Goal: Transaction & Acquisition: Purchase product/service

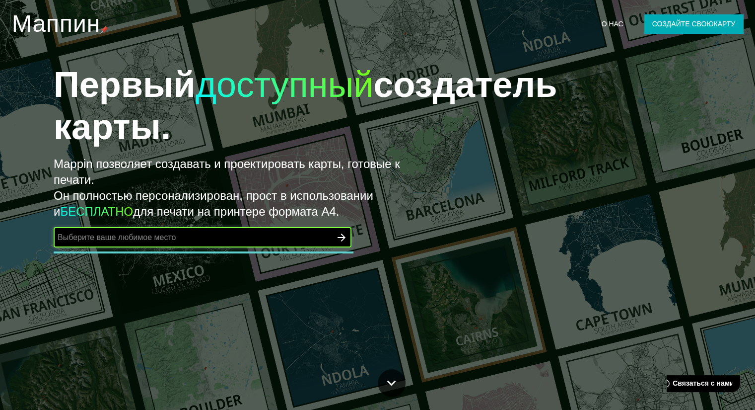
click at [268, 243] on input "text" at bounding box center [193, 236] width 278 height 11
type input "челябинск"
click at [340, 241] on icon "button" at bounding box center [342, 237] width 8 height 8
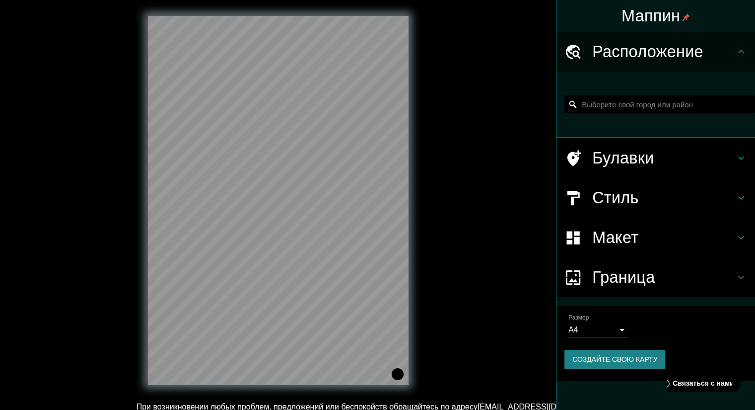
click at [698, 54] on font "Расположение" at bounding box center [648, 52] width 111 height 18
click at [613, 113] on input "Выберите свой город или район" at bounding box center [660, 104] width 191 height 18
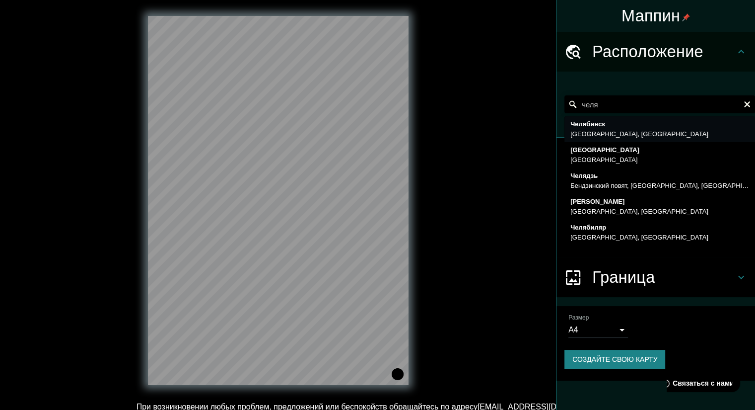
type input "[GEOGRAPHIC_DATA], [GEOGRAPHIC_DATA], [GEOGRAPHIC_DATA]"
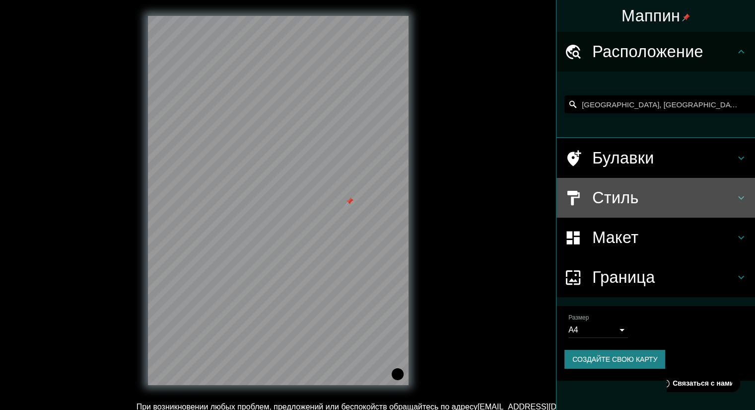
click at [736, 204] on icon at bounding box center [742, 198] width 12 height 12
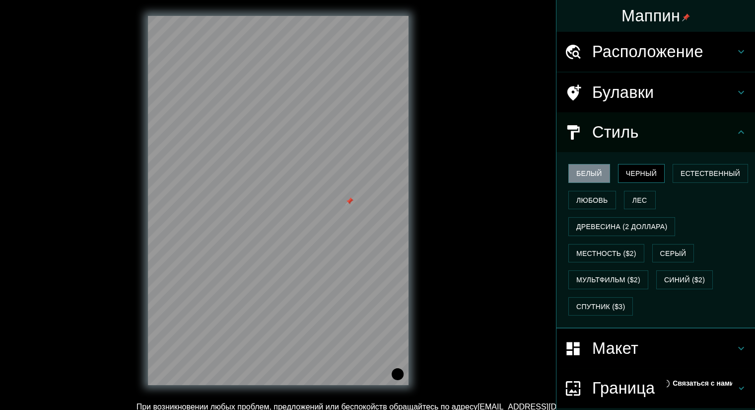
click at [649, 177] on font "Черный" at bounding box center [641, 173] width 31 height 8
click at [681, 177] on font "Естественный" at bounding box center [711, 173] width 60 height 8
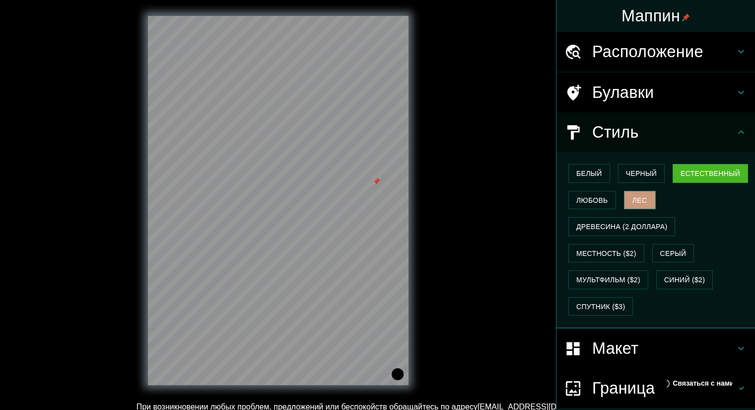
click at [633, 204] on font "Лес" at bounding box center [640, 200] width 15 height 8
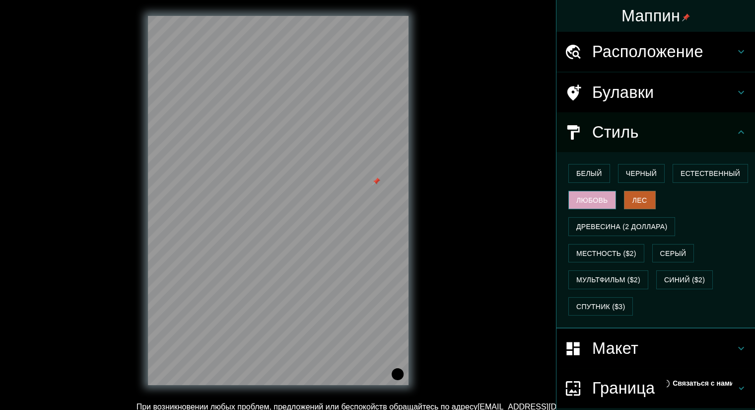
click at [608, 207] on font "Любовь" at bounding box center [593, 200] width 32 height 13
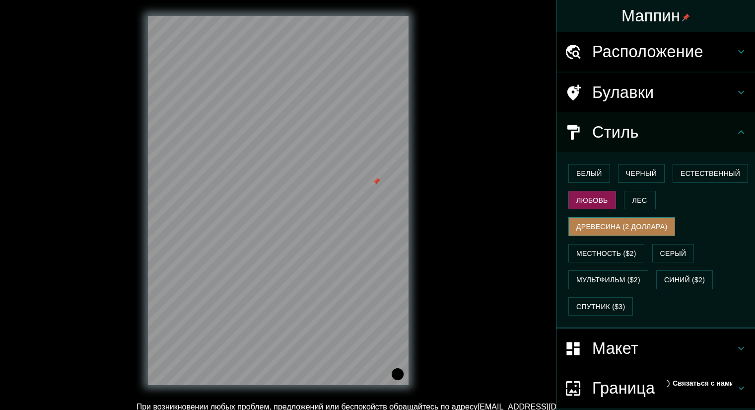
click at [668, 230] on font "Древесина (2 доллара)" at bounding box center [622, 227] width 91 height 8
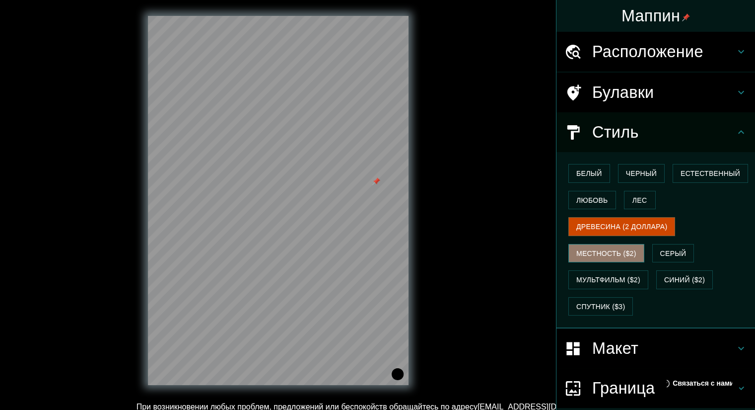
click at [608, 257] on font "Местность ($2)" at bounding box center [607, 253] width 60 height 8
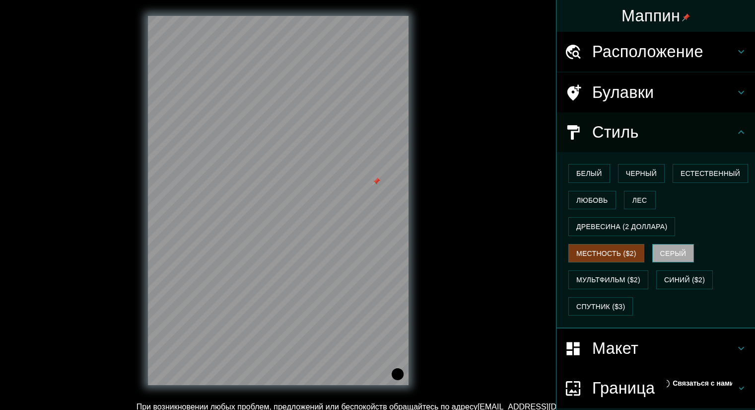
click at [685, 257] on font "Серый" at bounding box center [674, 253] width 26 height 8
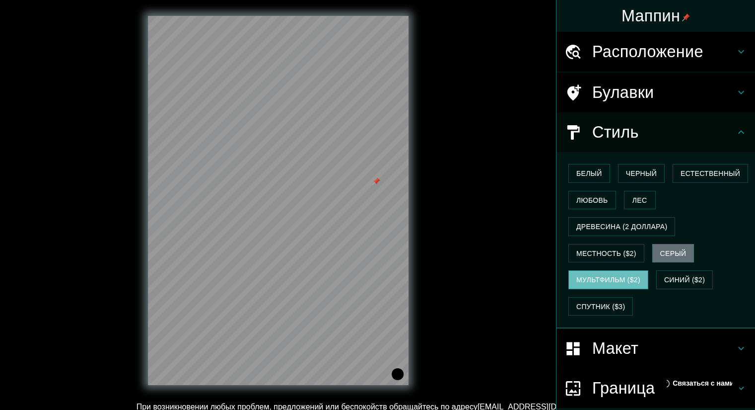
click at [610, 286] on font "Мультфильм ($2)" at bounding box center [609, 279] width 64 height 13
click at [683, 260] on font "Серый" at bounding box center [674, 253] width 26 height 13
click at [685, 284] on font "Синий ($2)" at bounding box center [685, 280] width 41 height 8
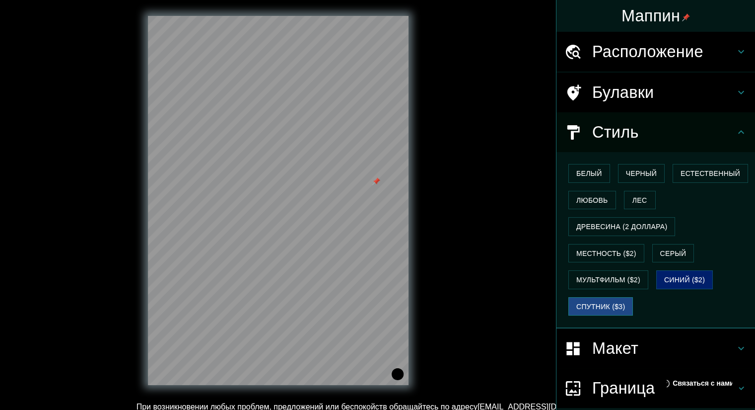
click at [602, 310] on font "Спутник ($3)" at bounding box center [601, 306] width 49 height 8
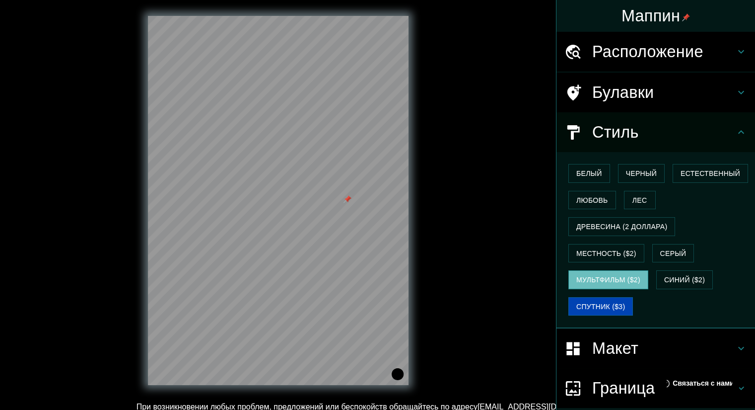
click at [580, 284] on font "Мультфильм ($2)" at bounding box center [609, 280] width 64 height 8
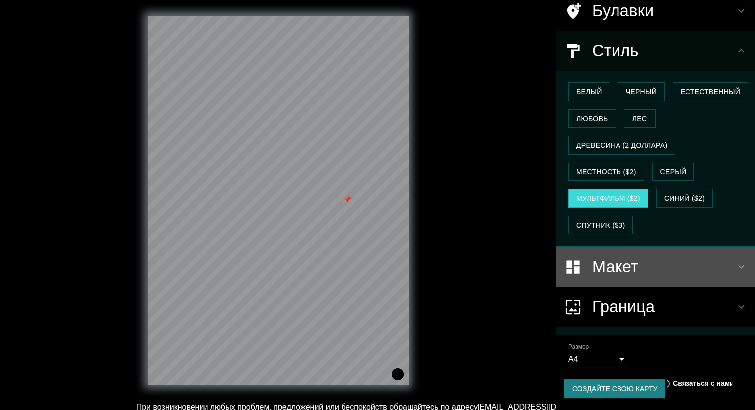
click at [603, 247] on div "Макет" at bounding box center [656, 267] width 199 height 40
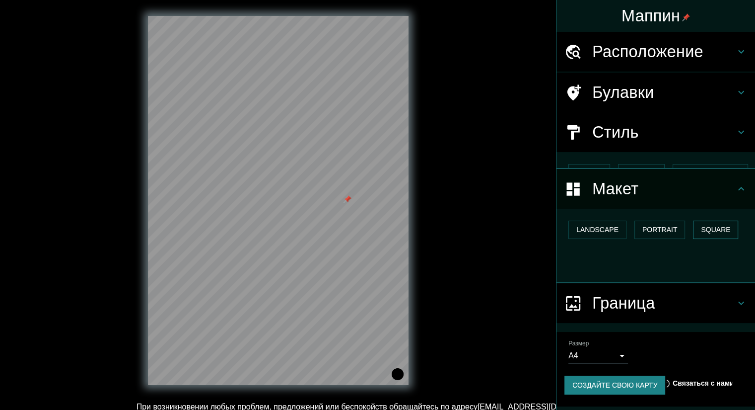
scroll to position [2, 0]
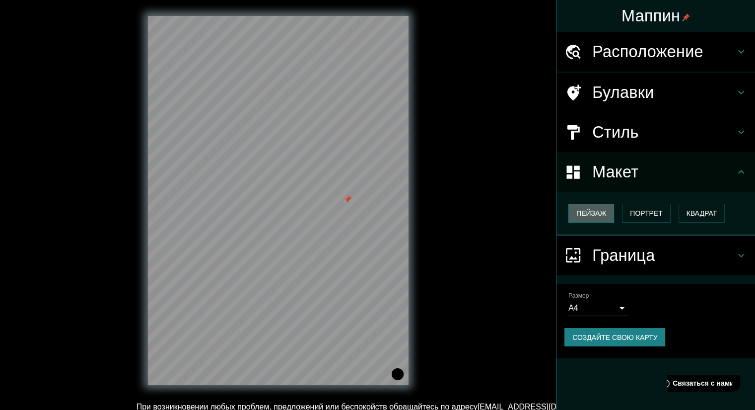
click at [594, 217] on font "Пейзаж" at bounding box center [592, 213] width 30 height 8
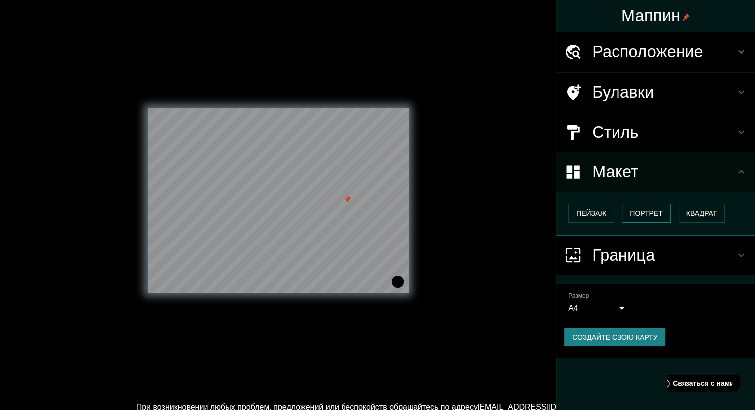
click at [650, 217] on font "Портрет" at bounding box center [646, 213] width 32 height 8
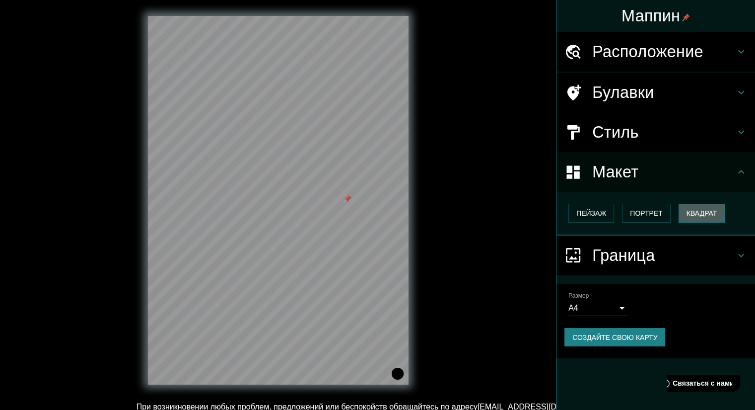
click at [718, 217] on font "Квадрат" at bounding box center [702, 213] width 31 height 8
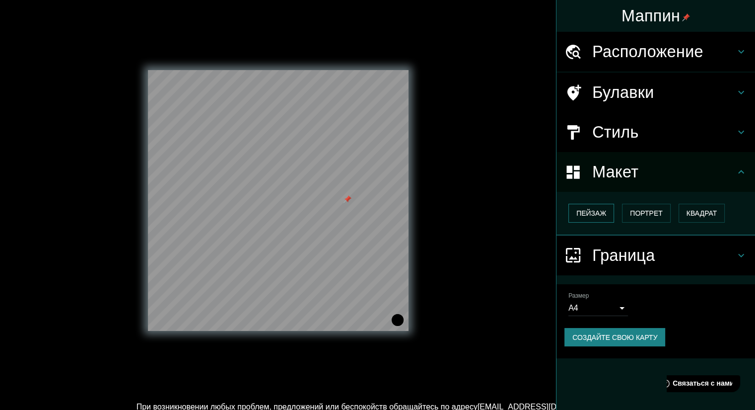
click at [582, 223] on button "Пейзаж" at bounding box center [592, 213] width 46 height 19
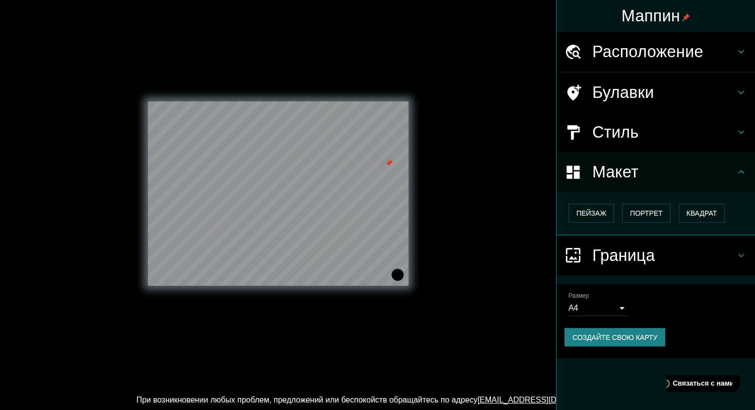
scroll to position [17, 0]
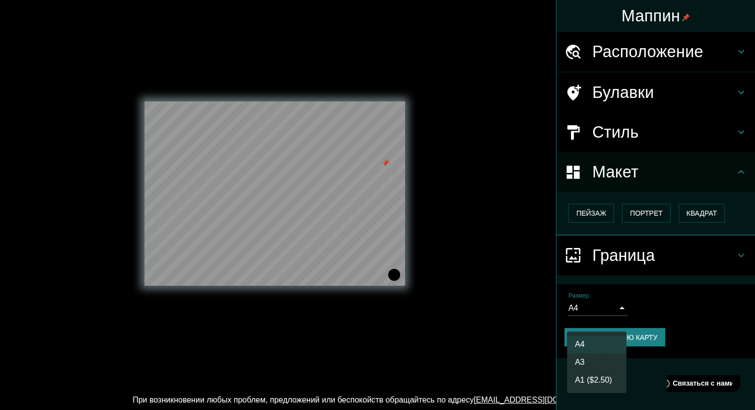
click at [610, 356] on body "Маппин Расположение [GEOGRAPHIC_DATA], [GEOGRAPHIC_DATA], [GEOGRAPHIC_DATA] Бул…" at bounding box center [377, 198] width 755 height 410
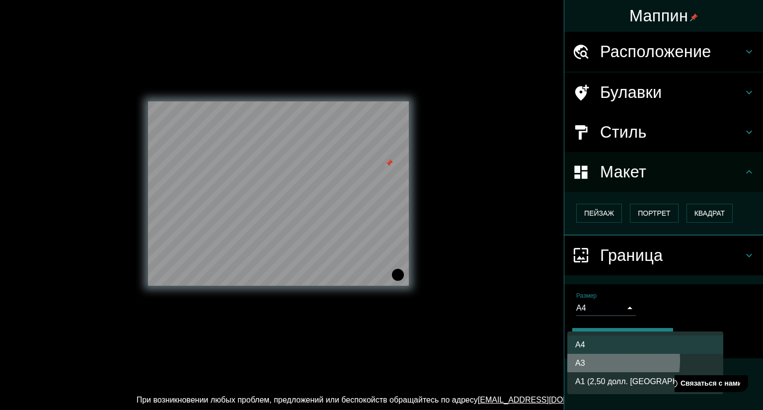
click at [594, 363] on li "А3" at bounding box center [645, 363] width 156 height 18
type input "a4"
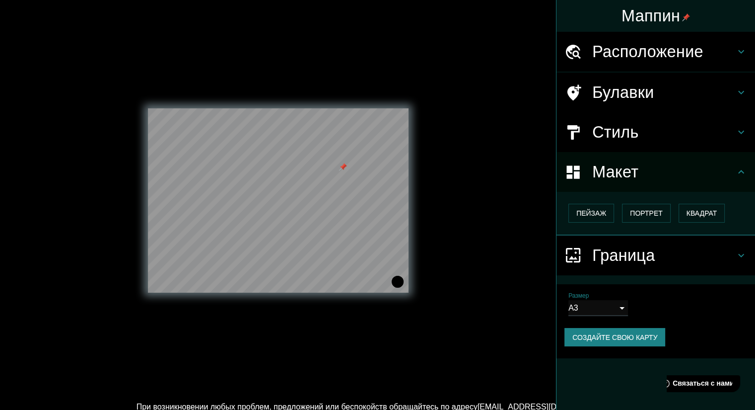
scroll to position [0, 0]
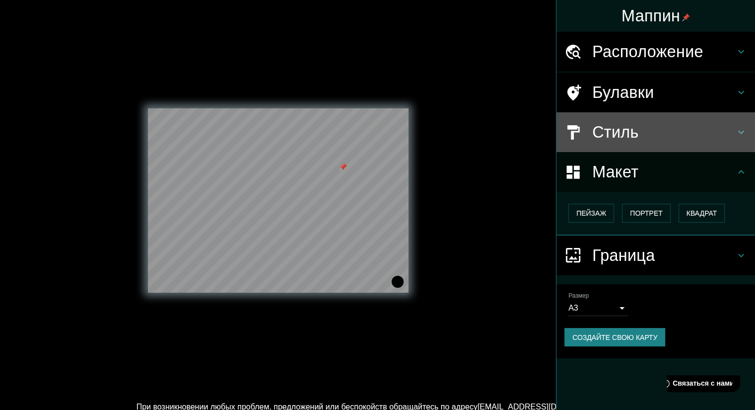
click at [634, 141] on font "Стиль" at bounding box center [616, 132] width 47 height 18
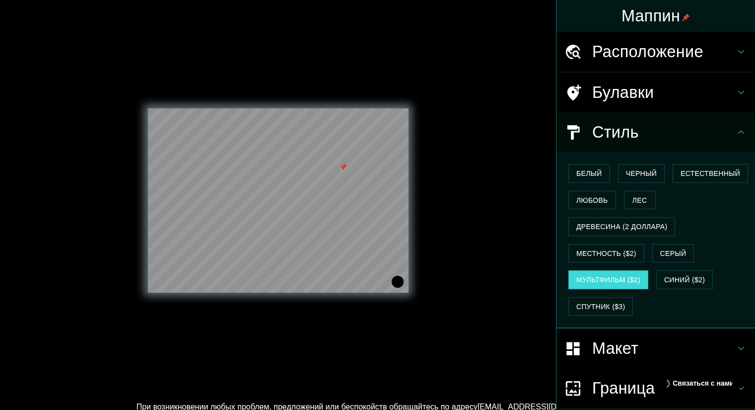
click at [634, 141] on font "Стиль" at bounding box center [616, 132] width 47 height 18
click at [653, 101] on font "Булавки" at bounding box center [624, 92] width 62 height 18
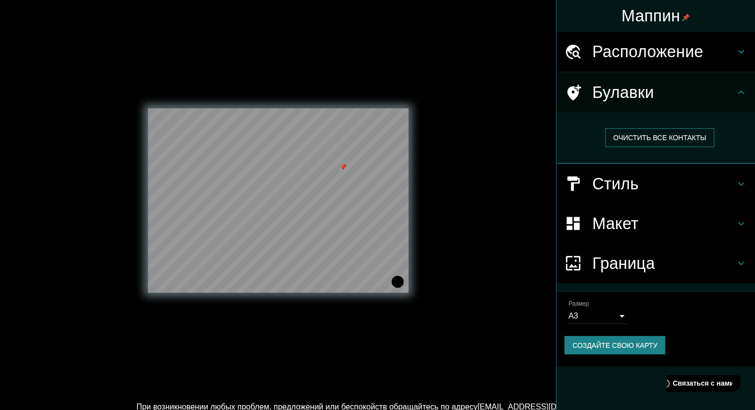
click at [650, 144] on font "Очистить все контакты" at bounding box center [659, 137] width 93 height 13
click at [648, 142] on font "Очистить все контакты" at bounding box center [659, 138] width 93 height 8
click at [648, 144] on font "Очистить все контакты" at bounding box center [659, 137] width 93 height 13
click at [635, 193] on font "Стиль" at bounding box center [616, 184] width 47 height 18
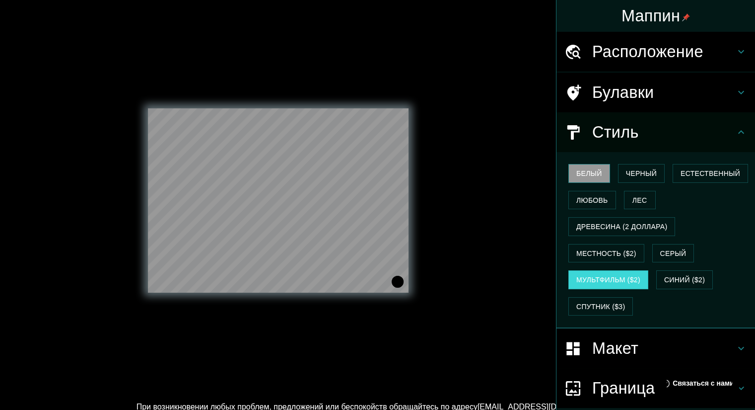
click at [580, 177] on font "Белый" at bounding box center [590, 173] width 26 height 8
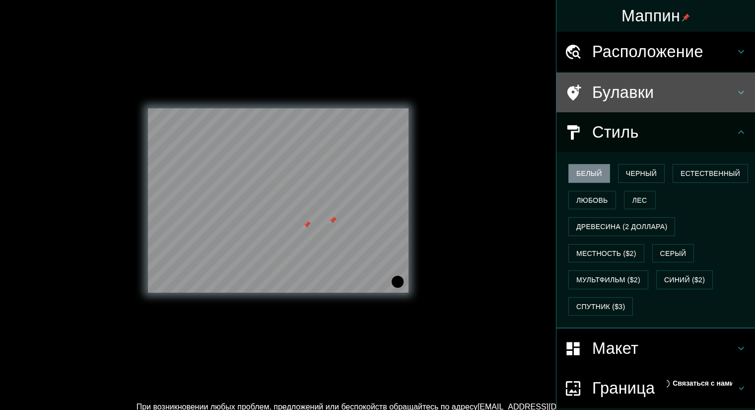
click at [602, 101] on font "Булавки" at bounding box center [624, 92] width 62 height 18
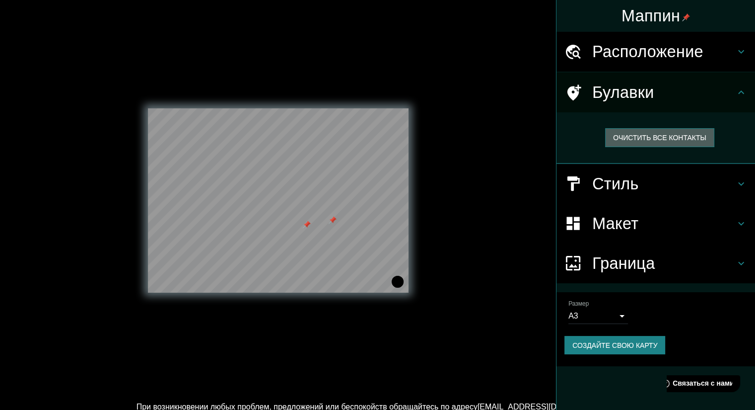
click at [640, 142] on font "Очистить все контакты" at bounding box center [659, 138] width 93 height 8
click at [636, 101] on font "Булавки" at bounding box center [624, 92] width 62 height 18
click at [611, 193] on font "Стиль" at bounding box center [616, 184] width 47 height 18
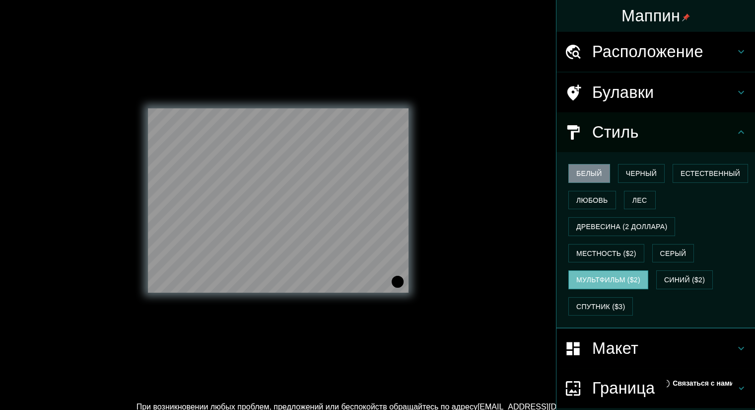
click at [616, 284] on font "Мультфильм ($2)" at bounding box center [609, 280] width 64 height 8
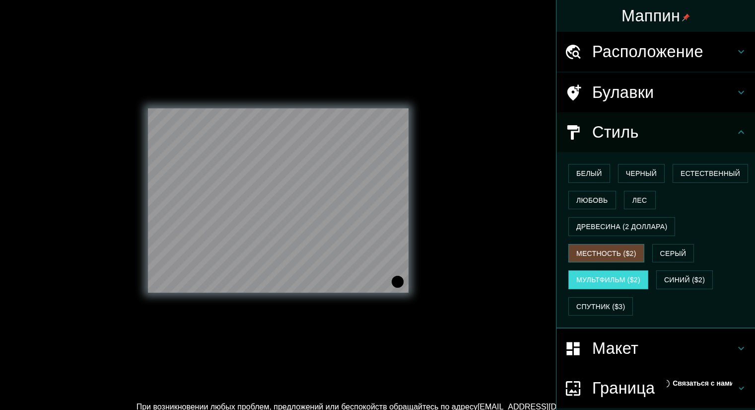
click at [603, 257] on font "Местность ($2)" at bounding box center [607, 253] width 60 height 8
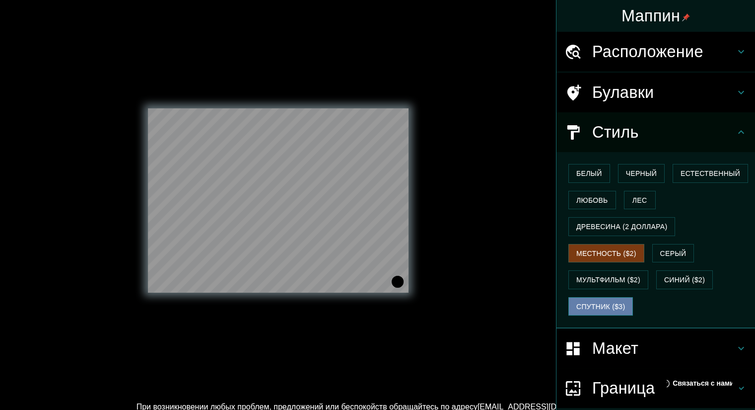
click at [592, 310] on font "Спутник ($3)" at bounding box center [601, 306] width 49 height 8
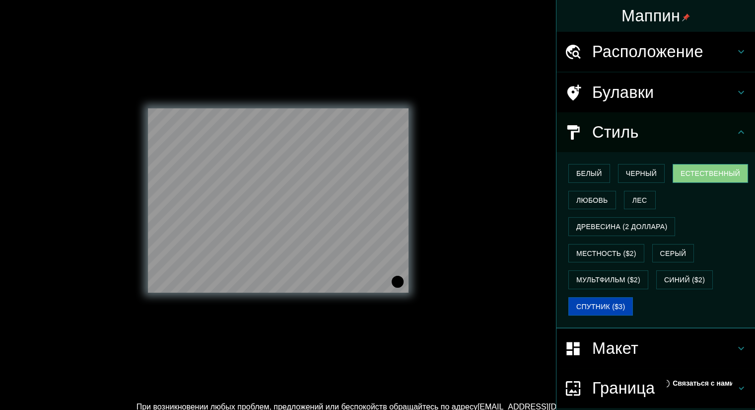
click at [681, 180] on font "Естественный" at bounding box center [711, 173] width 60 height 13
